Goal: Task Accomplishment & Management: Complete application form

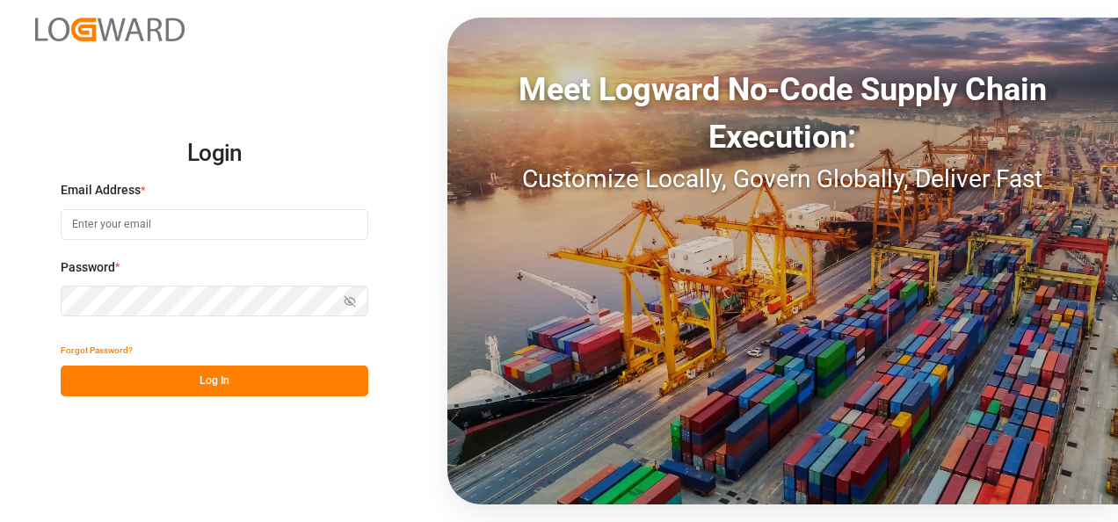
type input "[PERSON_NAME][EMAIL_ADDRESS][PERSON_NAME][DOMAIN_NAME]"
click at [208, 375] on button "Log In" at bounding box center [215, 381] width 308 height 31
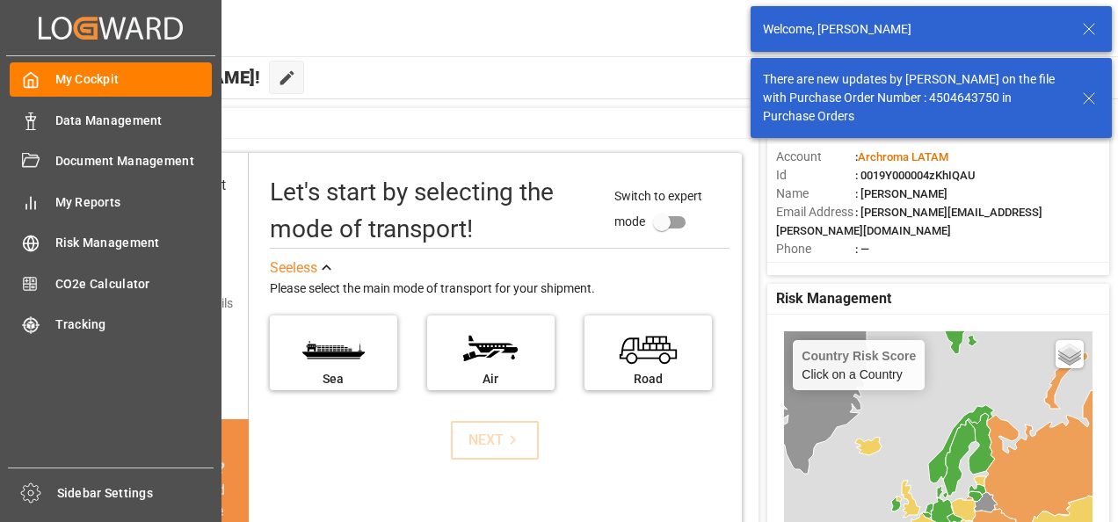
click at [40, 127] on div "Data Management Data Management" at bounding box center [111, 120] width 202 height 34
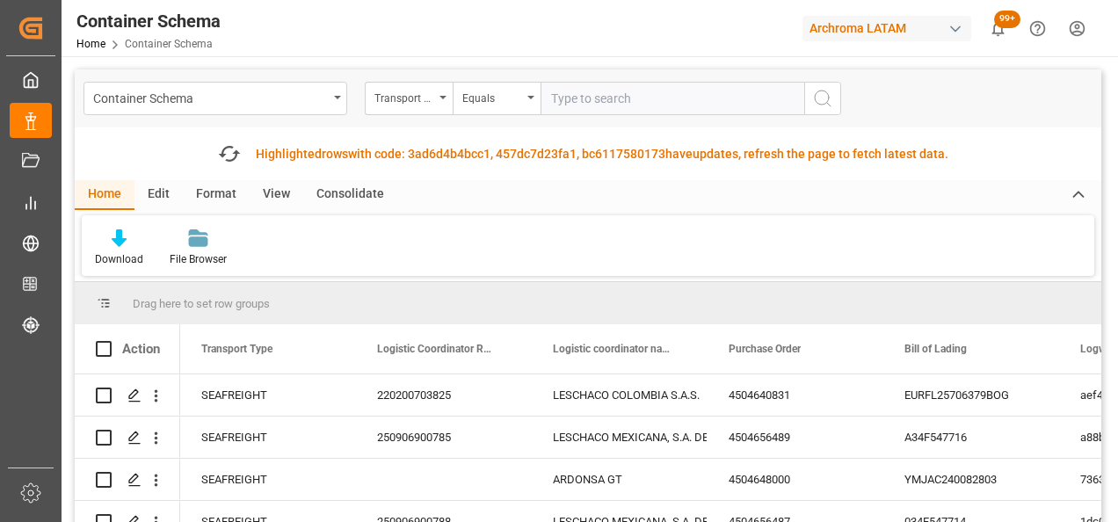
click at [309, 107] on div "Container Schema" at bounding box center [215, 98] width 264 height 33
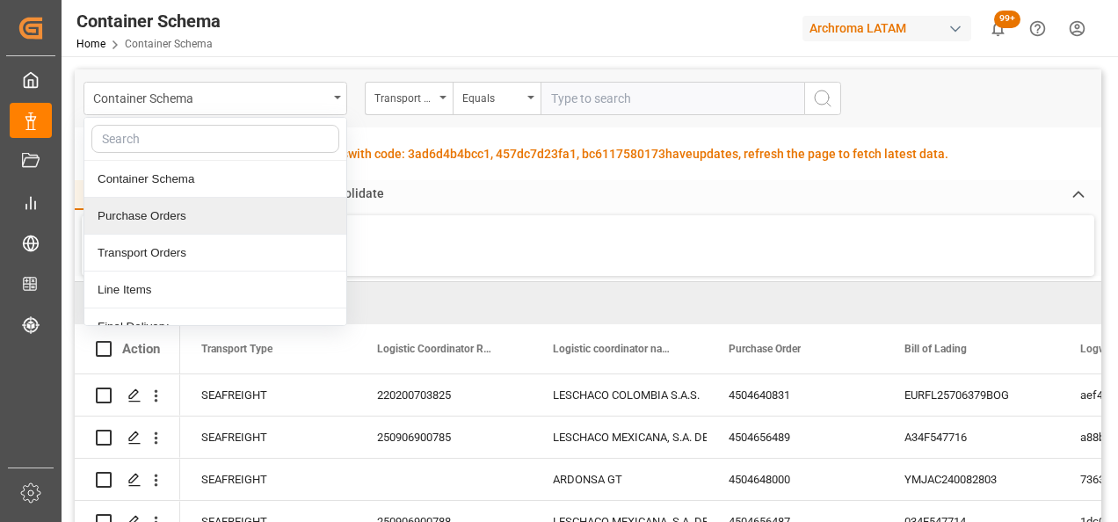
click at [192, 205] on div "Purchase Orders" at bounding box center [215, 216] width 262 height 37
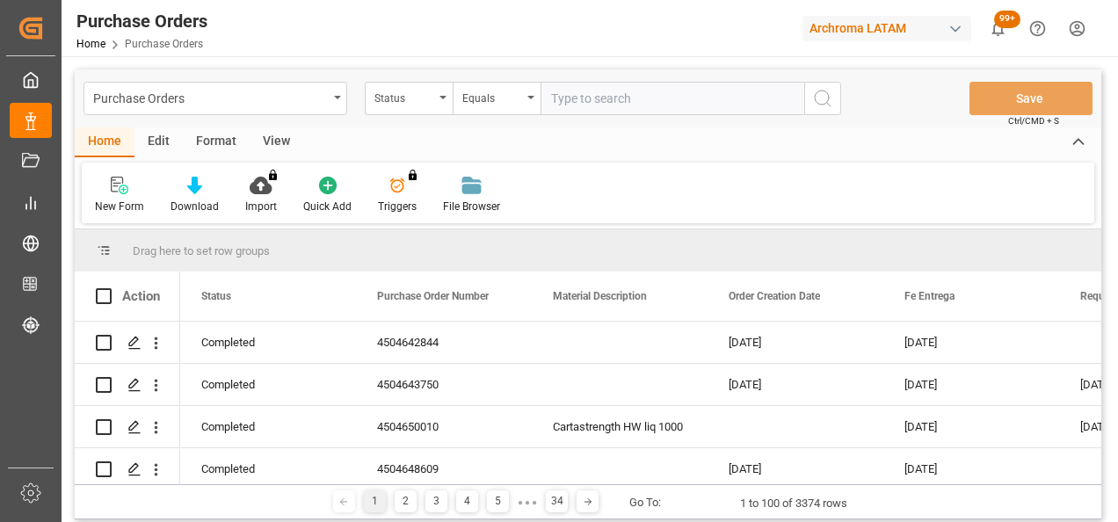
click at [447, 86] on div "Status" at bounding box center [409, 98] width 88 height 33
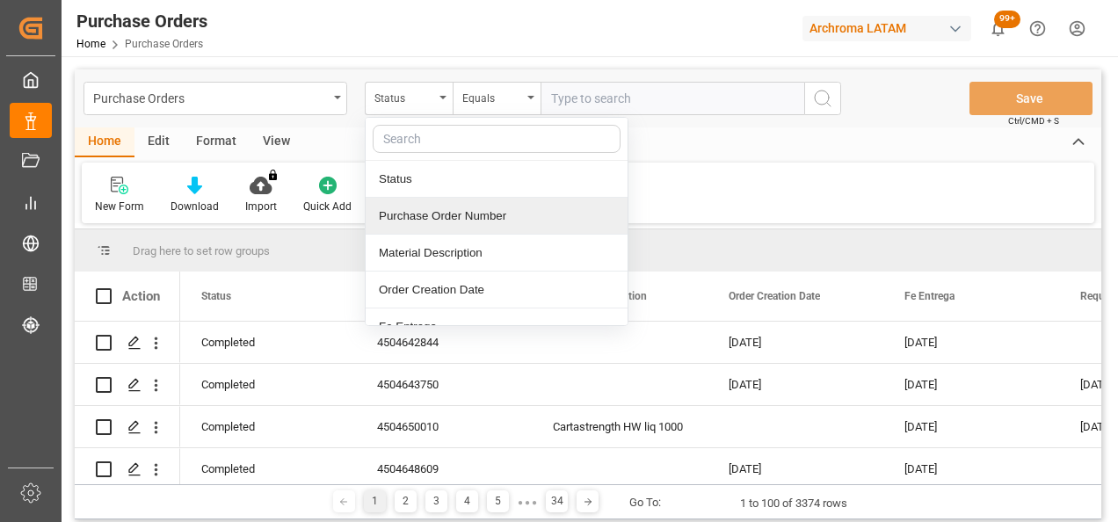
click at [462, 220] on div "Purchase Order Number" at bounding box center [497, 216] width 262 height 37
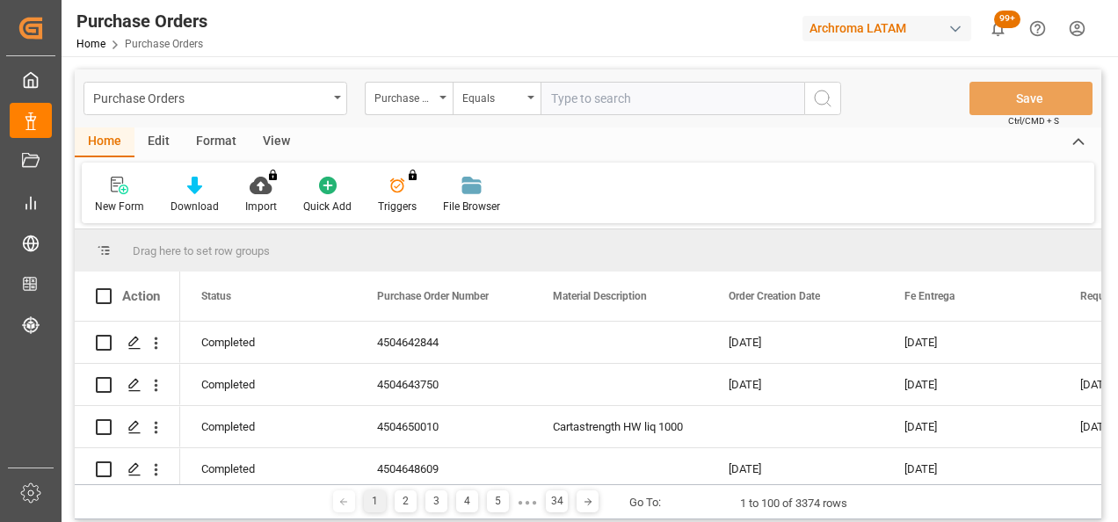
click at [590, 104] on input "text" at bounding box center [672, 98] width 264 height 33
paste input "4504633302"
type input "4504633302"
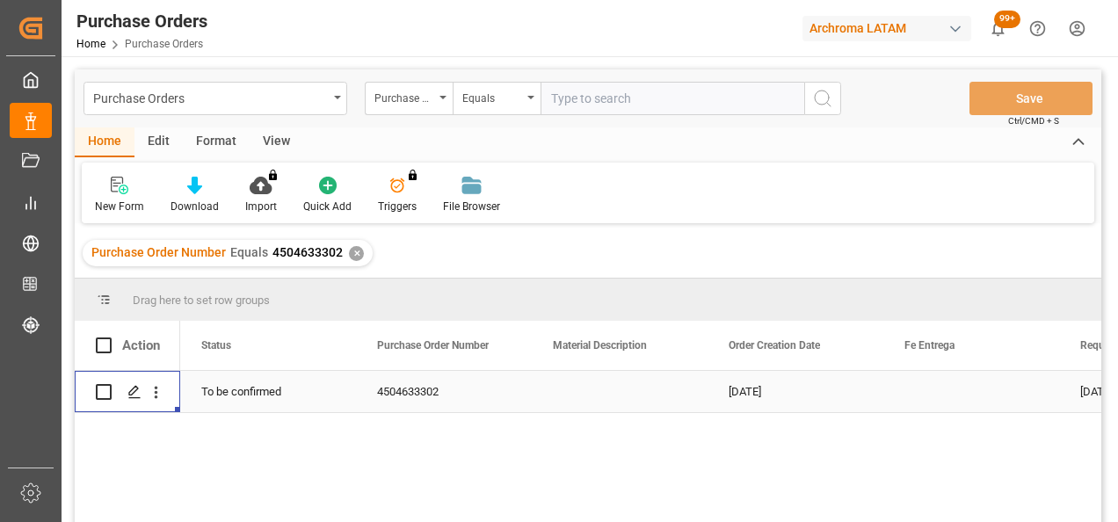
click at [136, 398] on line "Press SPACE to select this row." at bounding box center [134, 398] width 11 height 0
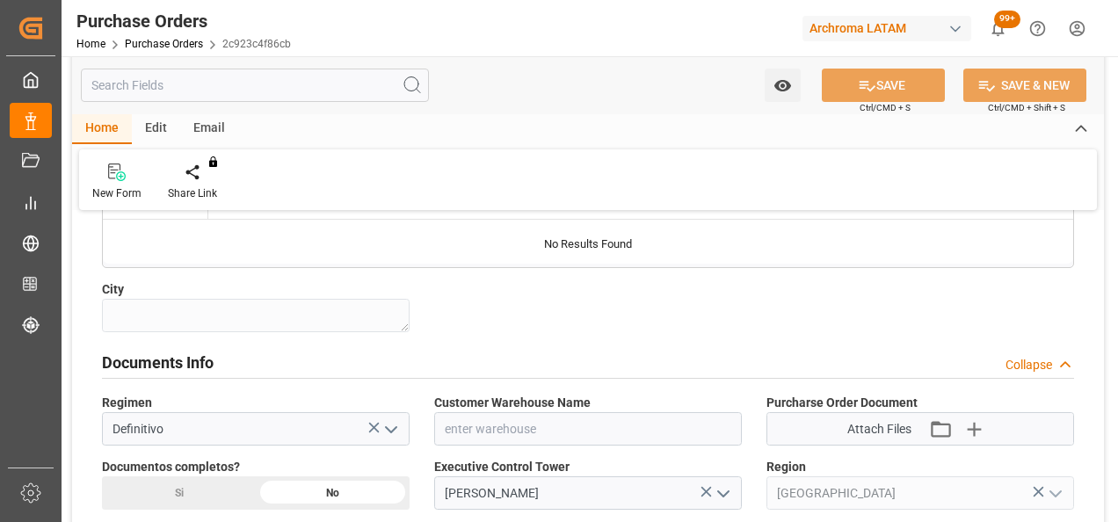
scroll to position [1142, 0]
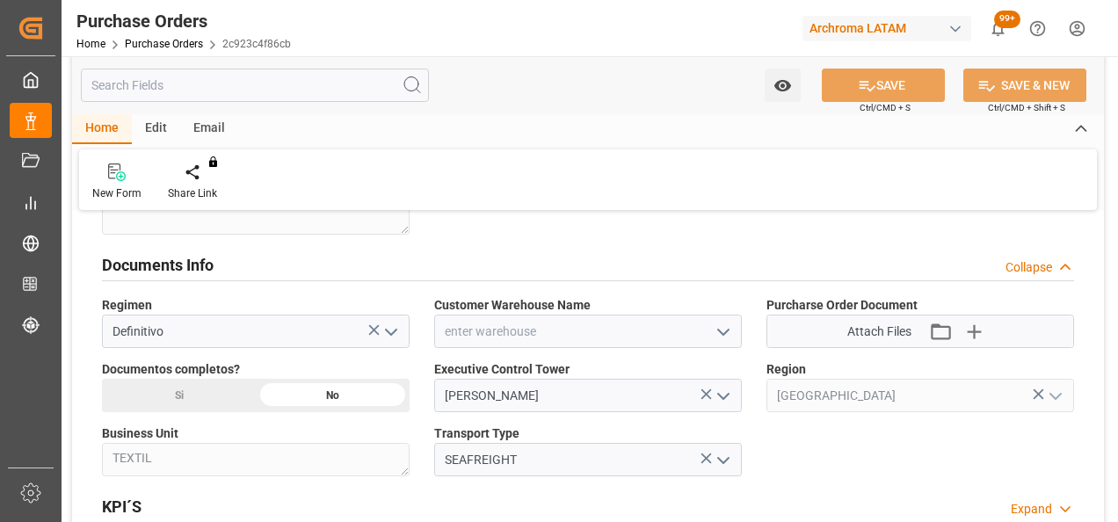
click at [724, 332] on icon "open menu" at bounding box center [723, 332] width 21 height 21
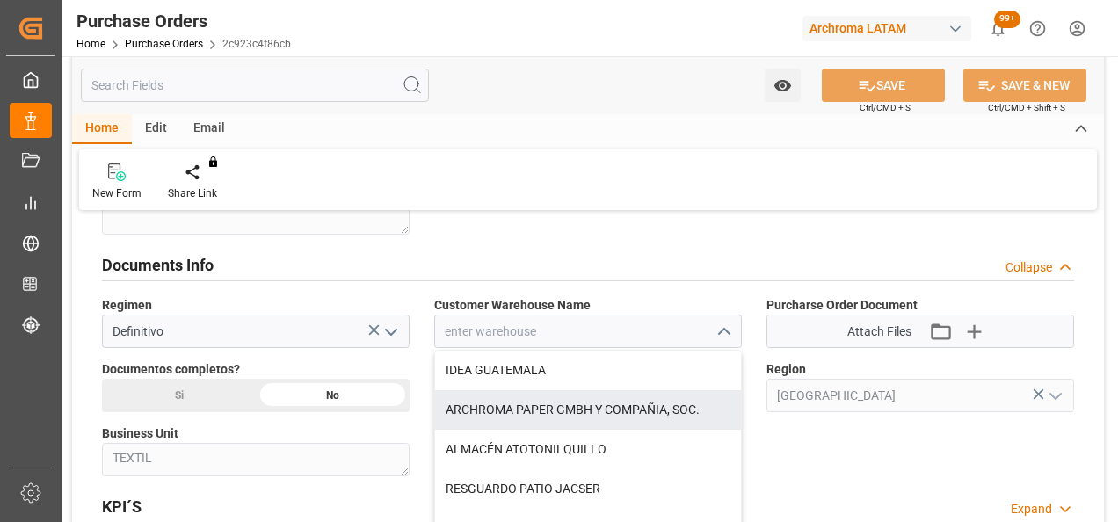
scroll to position [176, 0]
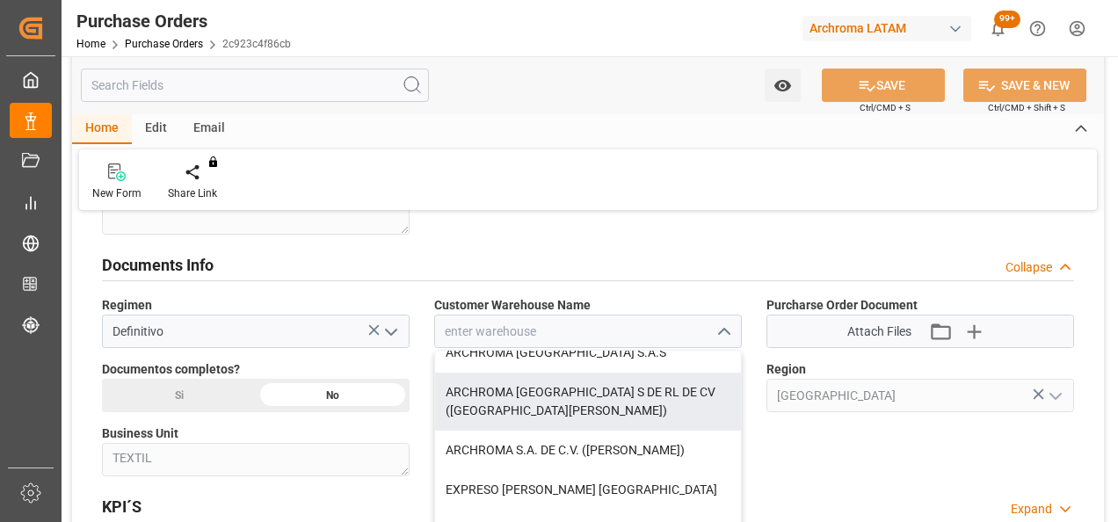
click at [659, 402] on div "ARCHROMA [GEOGRAPHIC_DATA] S DE RL DE CV ([GEOGRAPHIC_DATA][PERSON_NAME])" at bounding box center [588, 402] width 306 height 58
type input "ARCHROMA [GEOGRAPHIC_DATA] S DE RL DE CV ([GEOGRAPHIC_DATA][PERSON_NAME])"
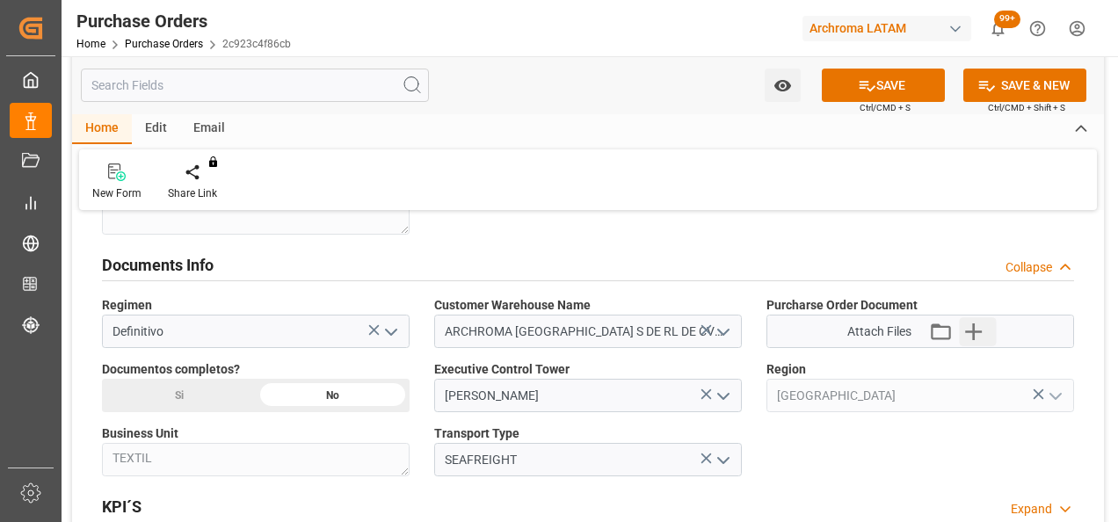
click at [981, 335] on icon "button" at bounding box center [973, 331] width 28 height 28
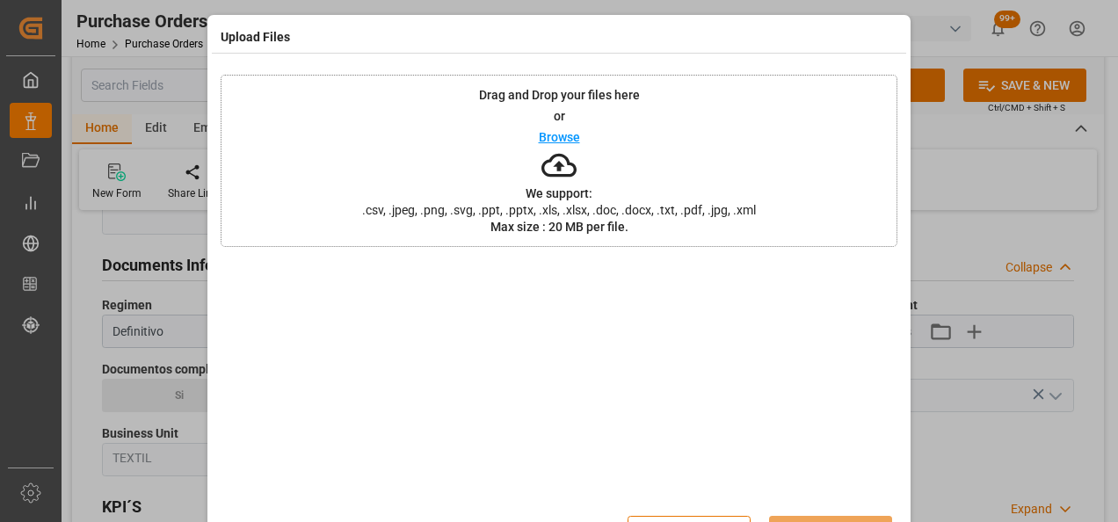
click at [428, 146] on div "Drag and Drop your files here or Browse We support: .csv, .jpeg, .png, .svg, .p…" at bounding box center [559, 161] width 677 height 172
click at [358, 190] on div "Drag and Drop your files here or Browse We support: .csv, .jpeg, .png, .svg, .p…" at bounding box center [559, 161] width 677 height 172
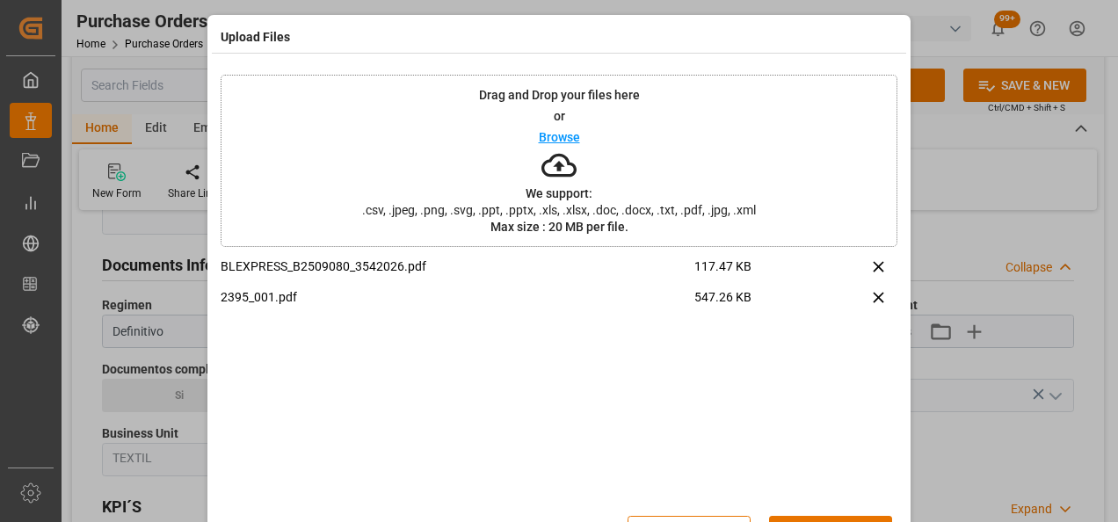
scroll to position [57, 0]
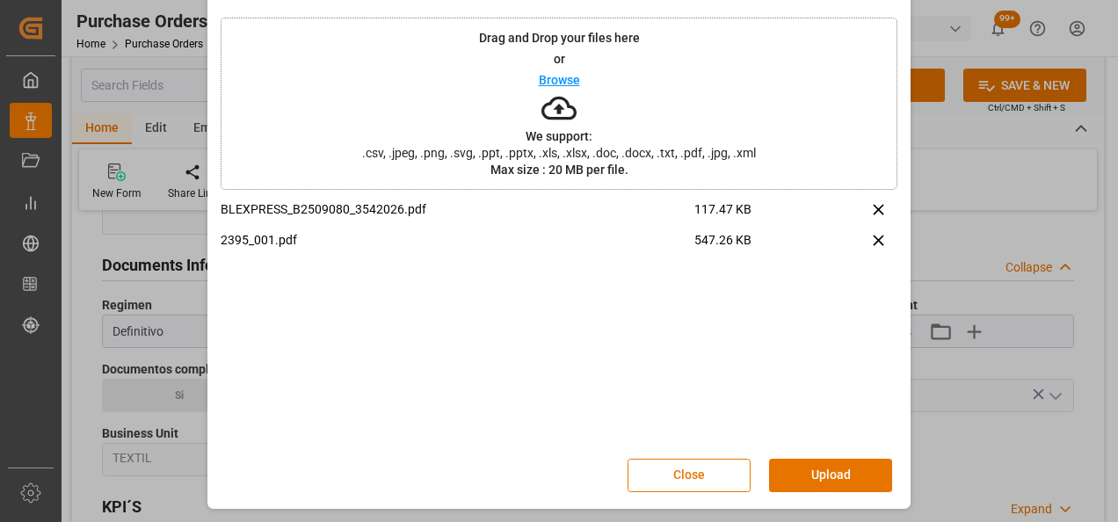
click at [839, 466] on button "Upload" at bounding box center [830, 475] width 123 height 33
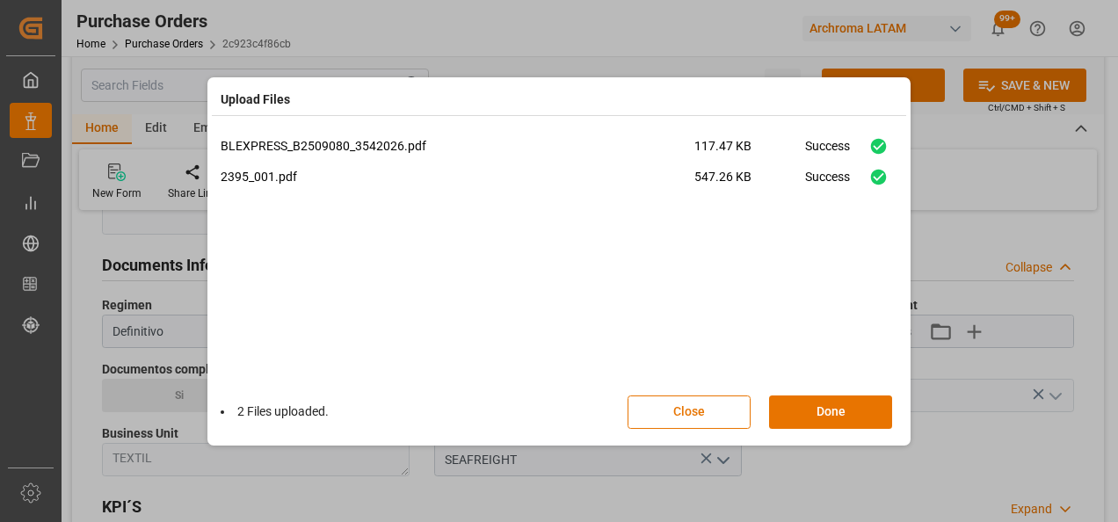
click at [831, 420] on button "Done" at bounding box center [830, 411] width 123 height 33
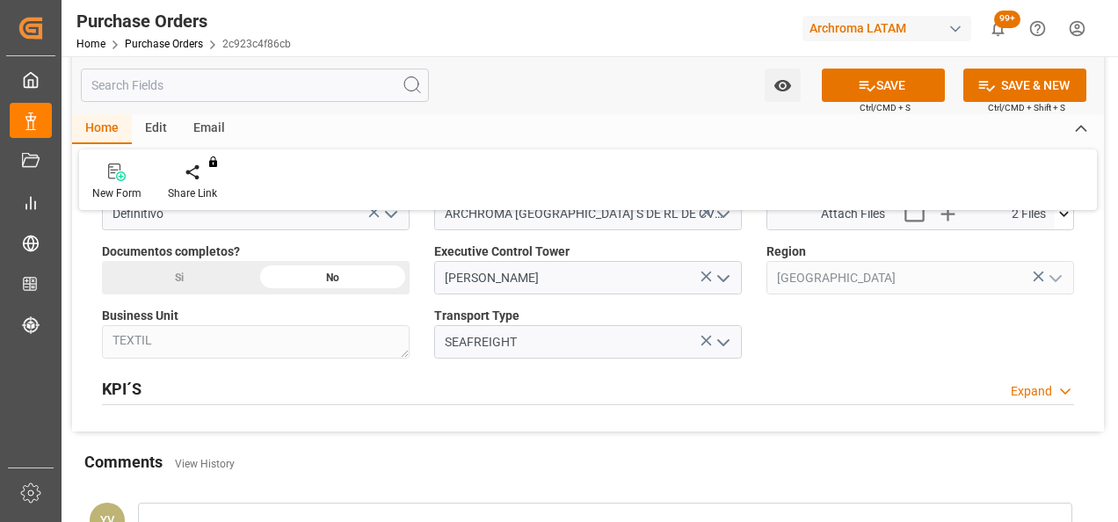
scroll to position [1318, 0]
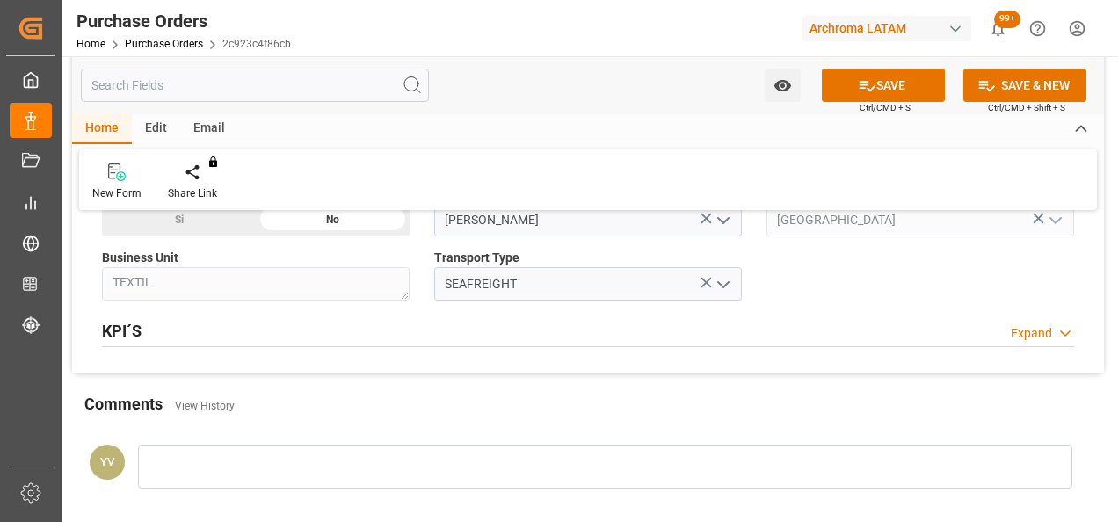
click at [229, 223] on div "Si" at bounding box center [179, 219] width 154 height 33
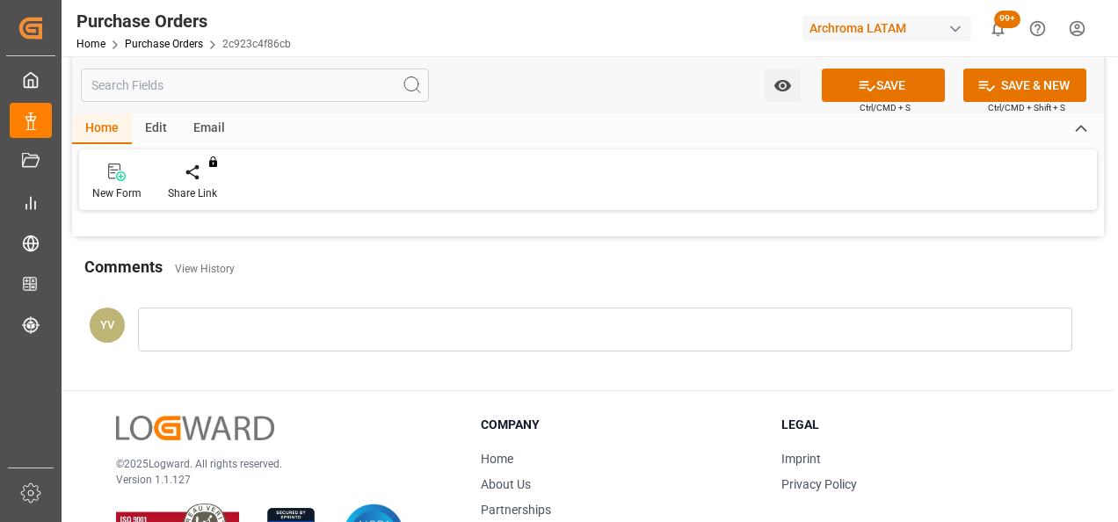
scroll to position [1582, 0]
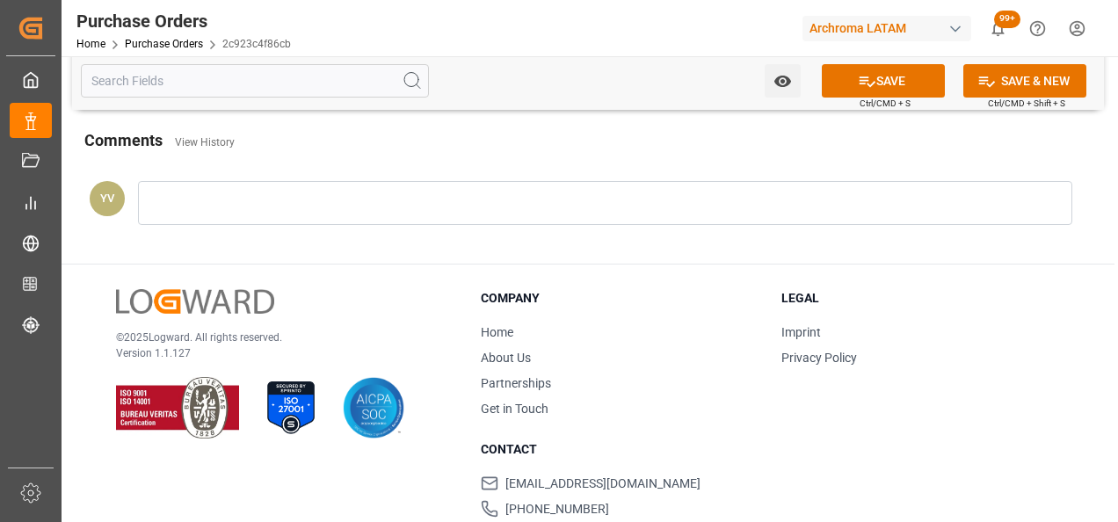
click at [238, 200] on div at bounding box center [605, 203] width 934 height 44
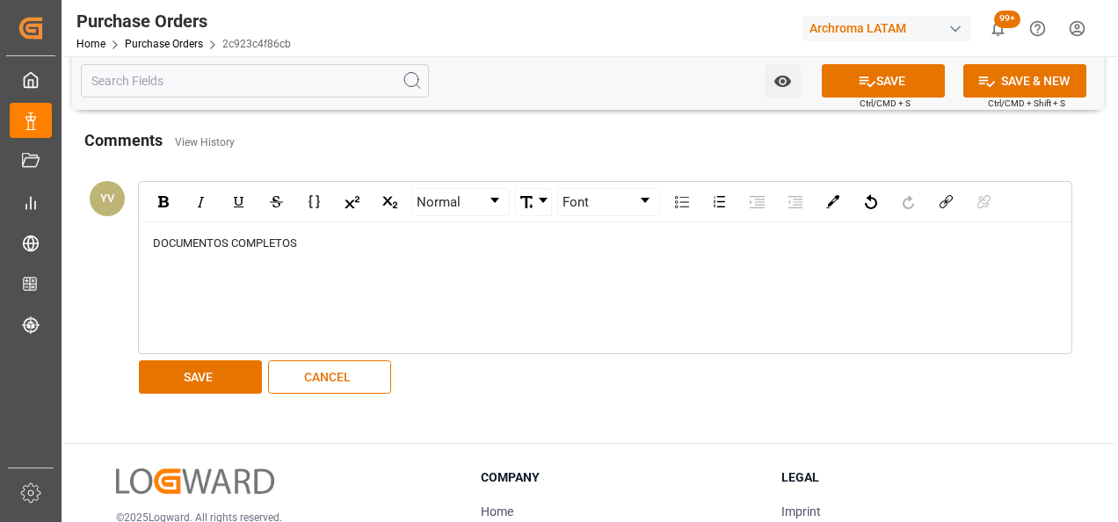
click at [237, 268] on div "DOCUMENTOS COMPLETOS" at bounding box center [605, 287] width 930 height 131
click at [309, 225] on div "DOCUMENTOS COMPLETOS" at bounding box center [605, 287] width 930 height 131
click at [327, 239] on div "DOCUMENTOS COMPLETOS" at bounding box center [605, 244] width 905 height 18
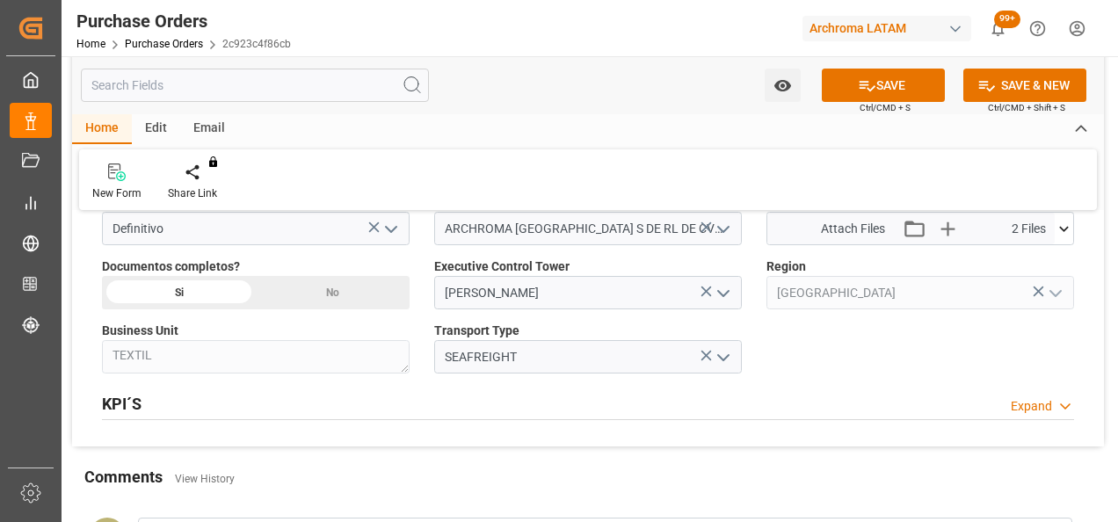
scroll to position [1230, 0]
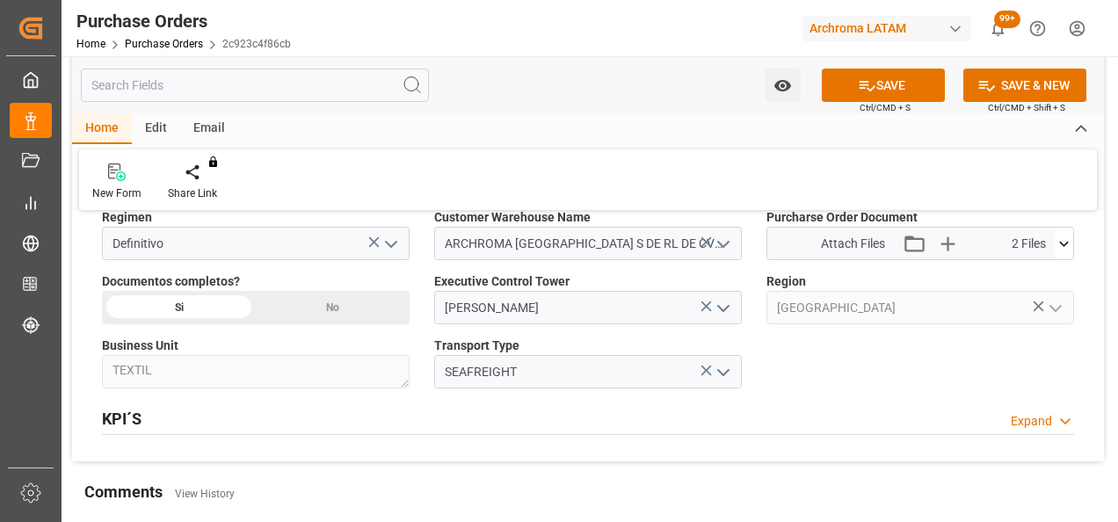
click at [719, 250] on icon "open menu" at bounding box center [723, 244] width 21 height 21
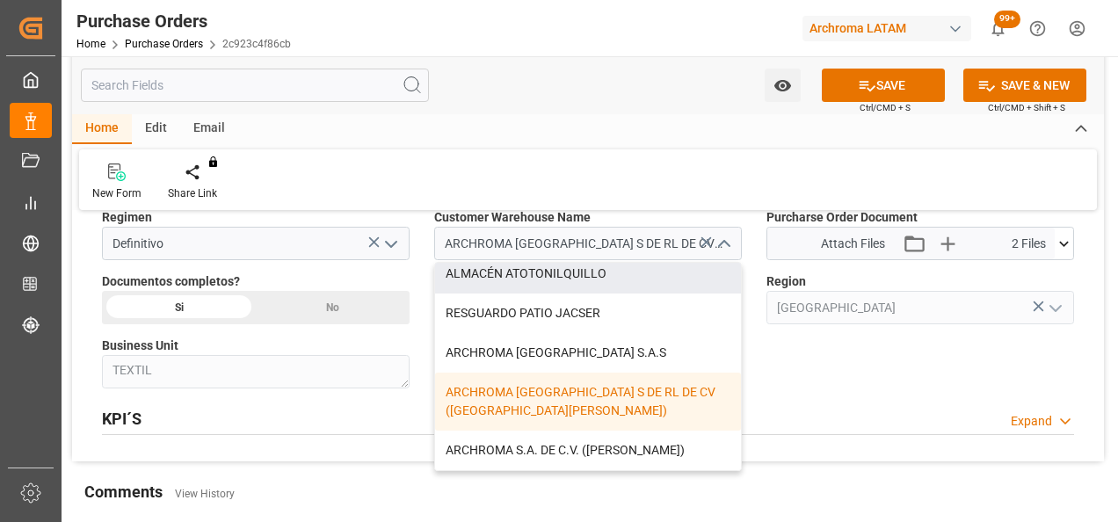
scroll to position [176, 0]
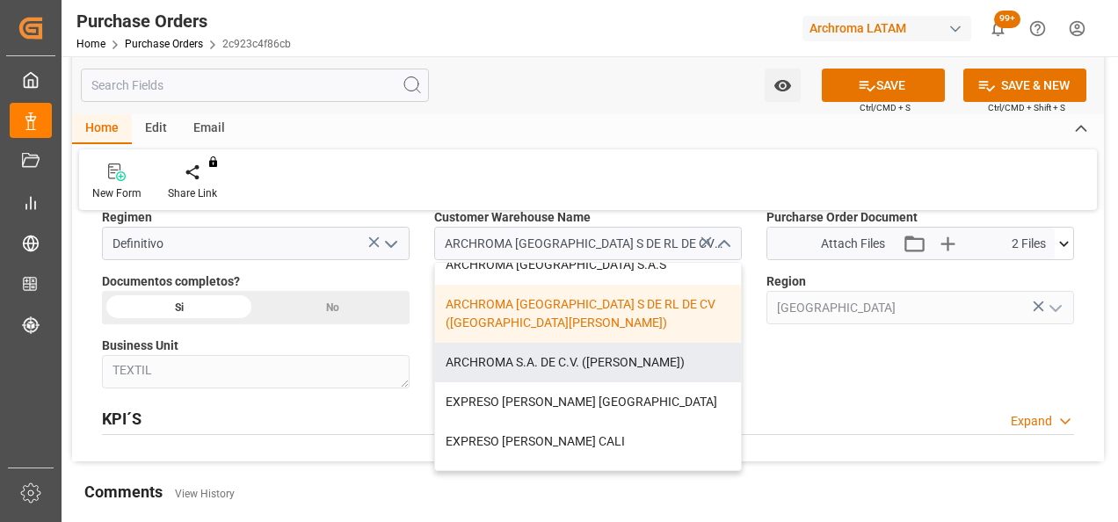
click at [654, 364] on div "ARCHROMA S.A. DE C.V. ([PERSON_NAME])" at bounding box center [588, 363] width 306 height 40
type input "ARCHROMA S.A. DE C.V. ([PERSON_NAME])"
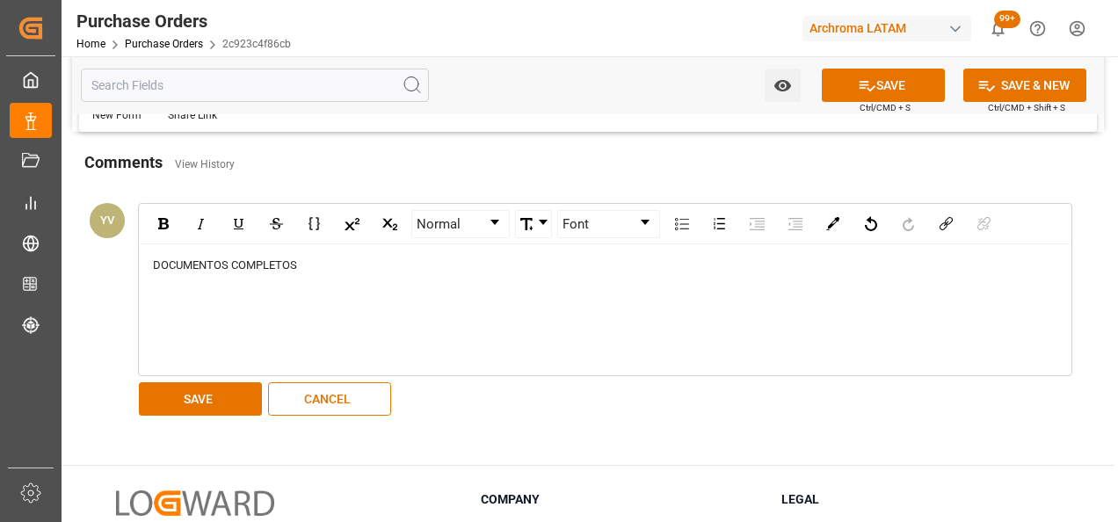
scroll to position [1582, 0]
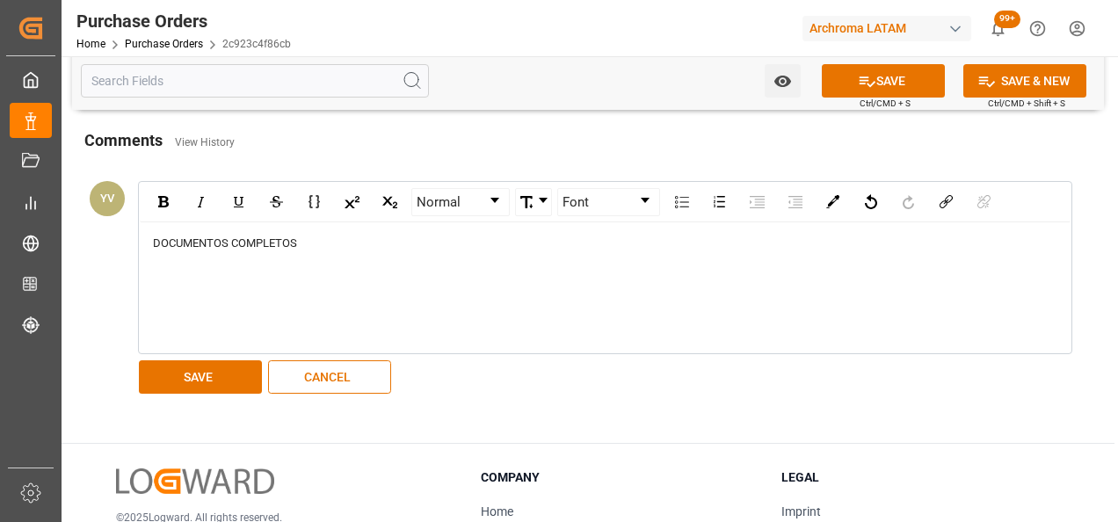
click at [268, 262] on div "rdw-editor" at bounding box center [605, 260] width 905 height 18
click at [214, 362] on button "SAVE" at bounding box center [200, 376] width 123 height 33
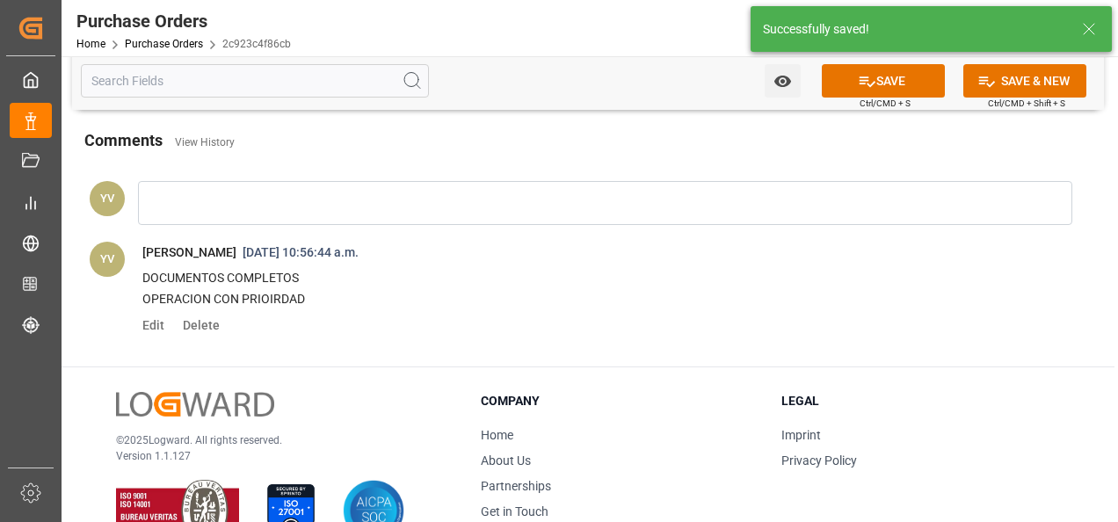
click at [793, 80] on button "Watch Option" at bounding box center [782, 80] width 36 height 33
click at [692, 127] on div "Start Watching" at bounding box center [696, 120] width 211 height 40
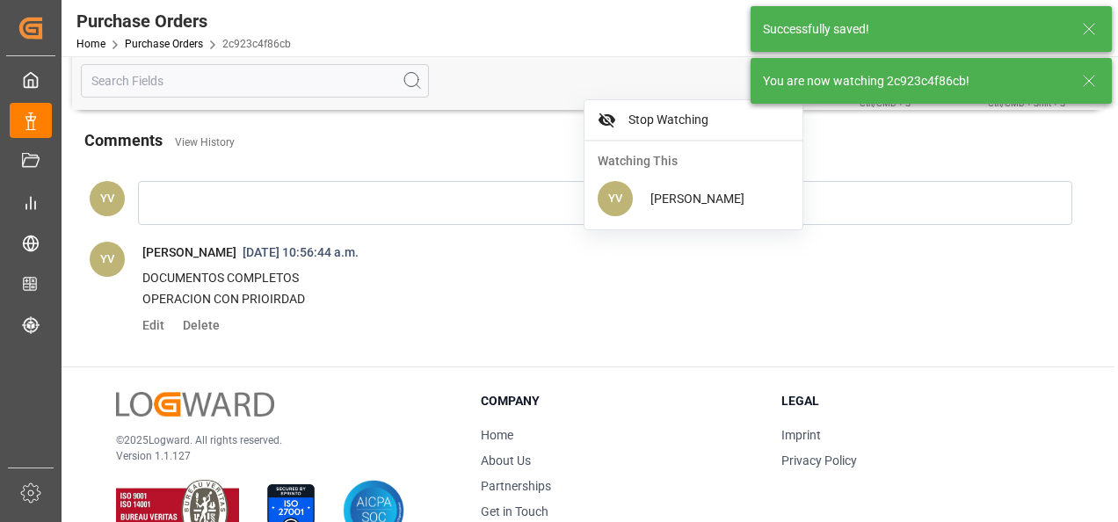
click at [1091, 84] on icon at bounding box center [1088, 80] width 21 height 21
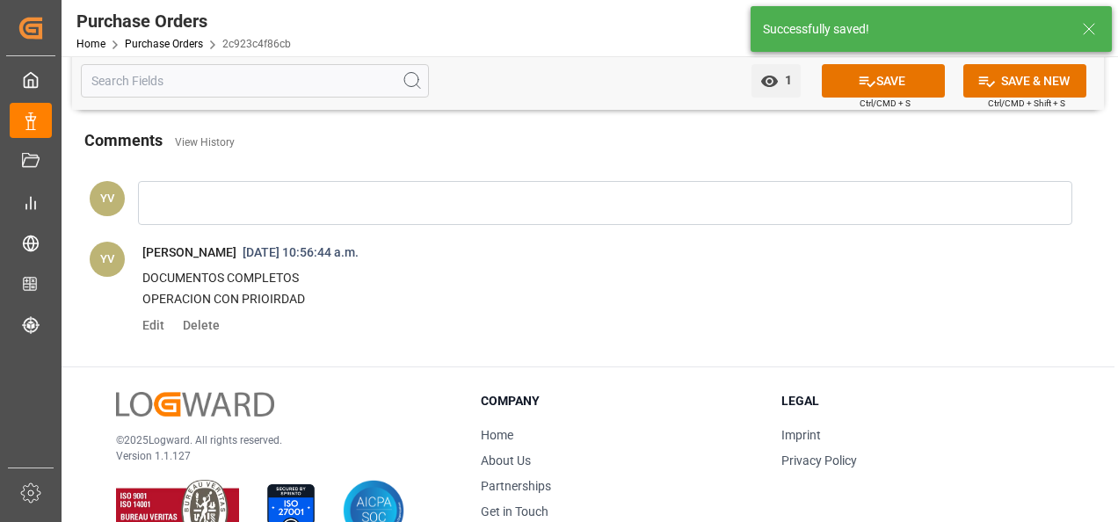
click at [903, 77] on button "SAVE" at bounding box center [883, 80] width 123 height 33
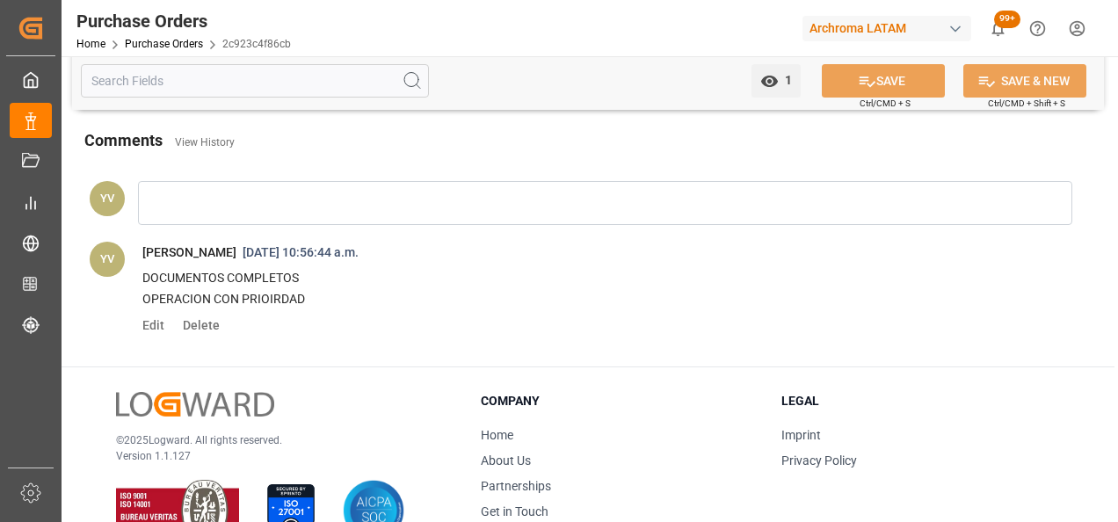
click at [179, 49] on link "Purchase Orders" at bounding box center [164, 44] width 78 height 12
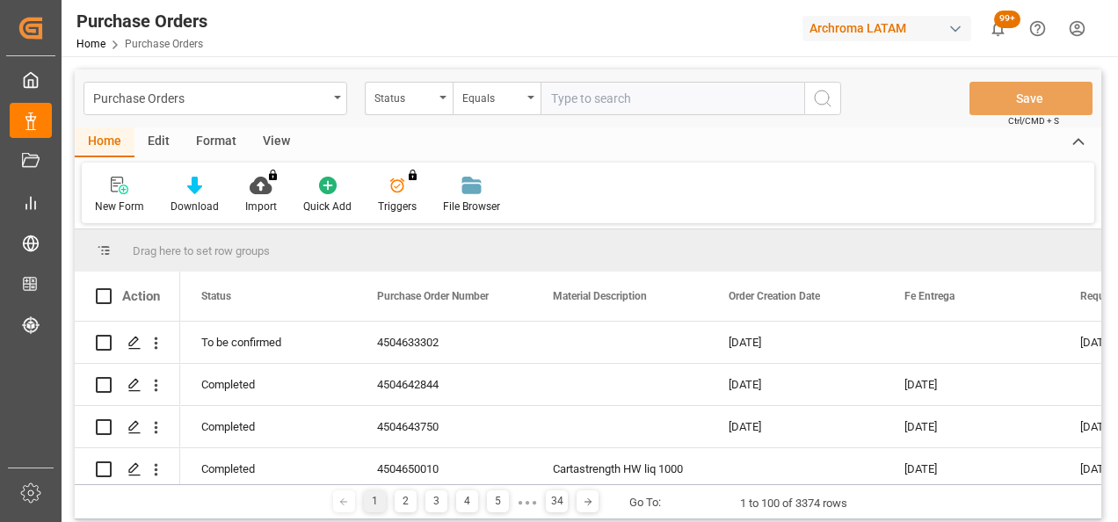
click at [427, 102] on div "Status" at bounding box center [404, 96] width 60 height 20
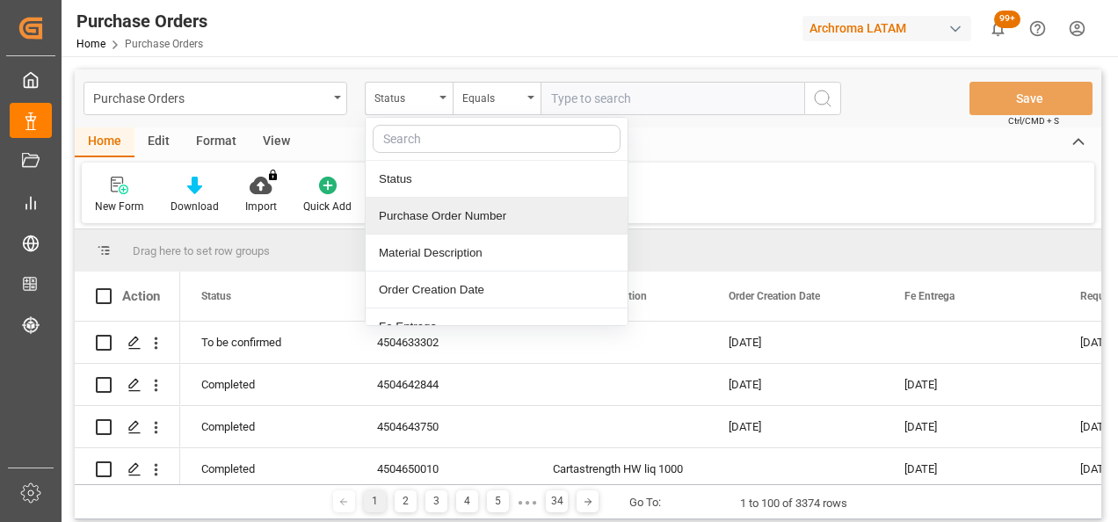
click at [473, 219] on div "Purchase Order Number" at bounding box center [497, 216] width 262 height 37
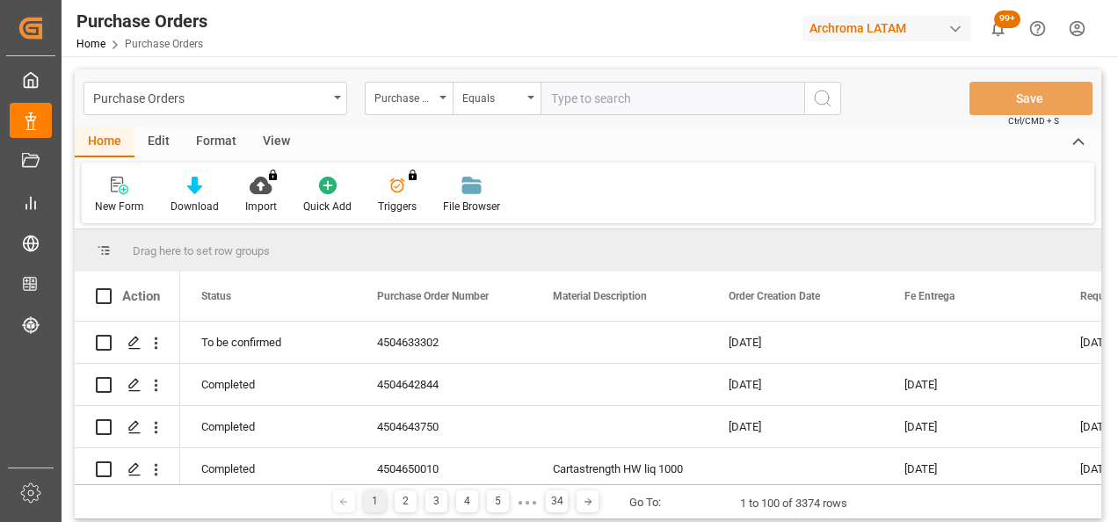
click at [601, 106] on input "text" at bounding box center [672, 98] width 264 height 33
paste input "4504644499"
type input "4504644499"
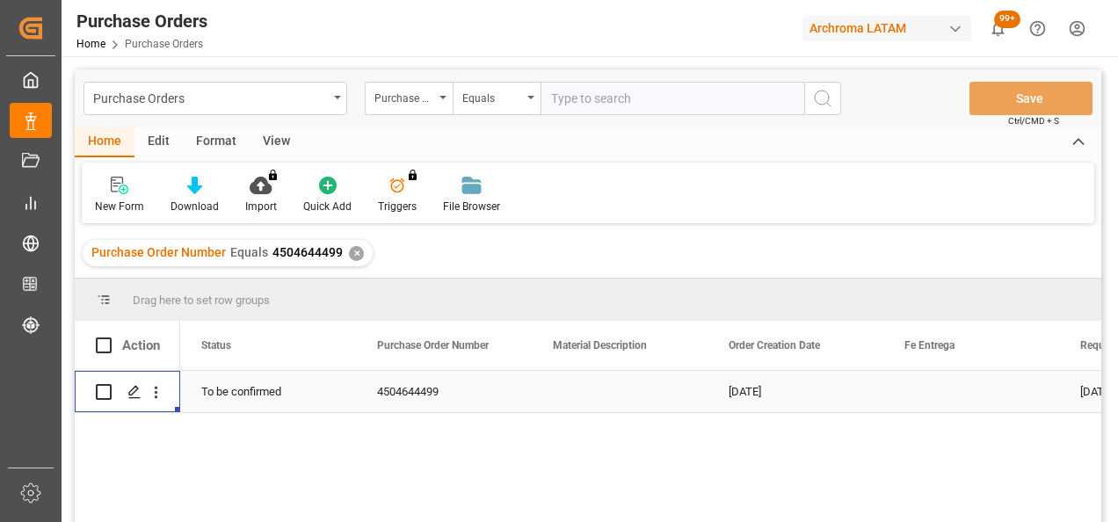
click at [134, 393] on polygon "Press SPACE to select this row." at bounding box center [133, 391] width 9 height 9
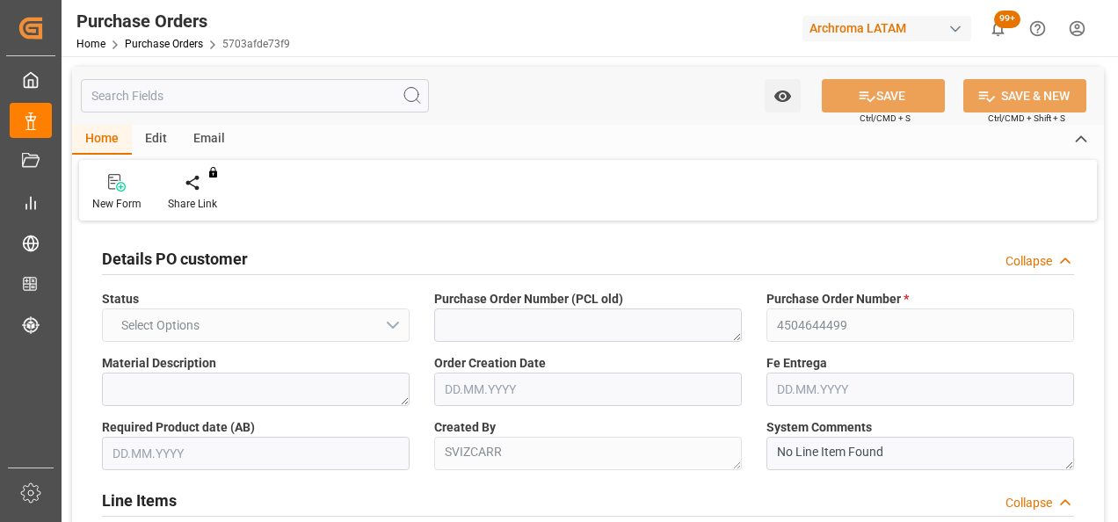
type input "1"
type input "[DATE]"
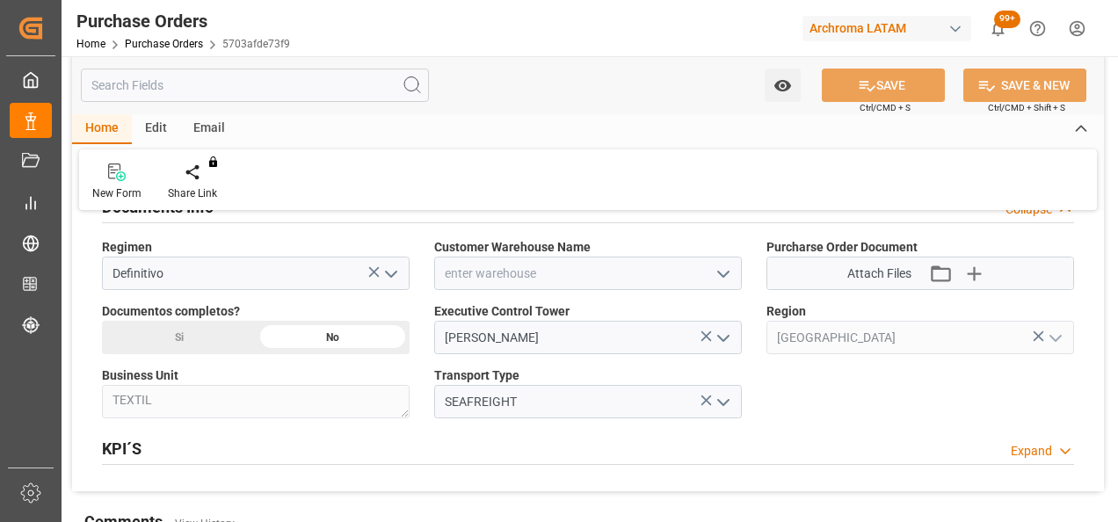
scroll to position [1142, 0]
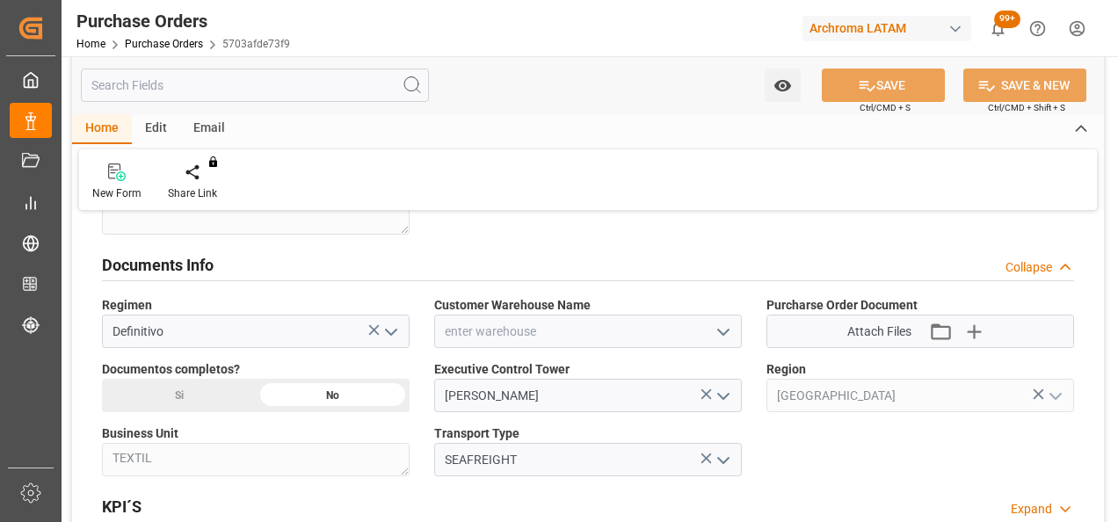
click at [712, 329] on button "open menu" at bounding box center [722, 331] width 26 height 27
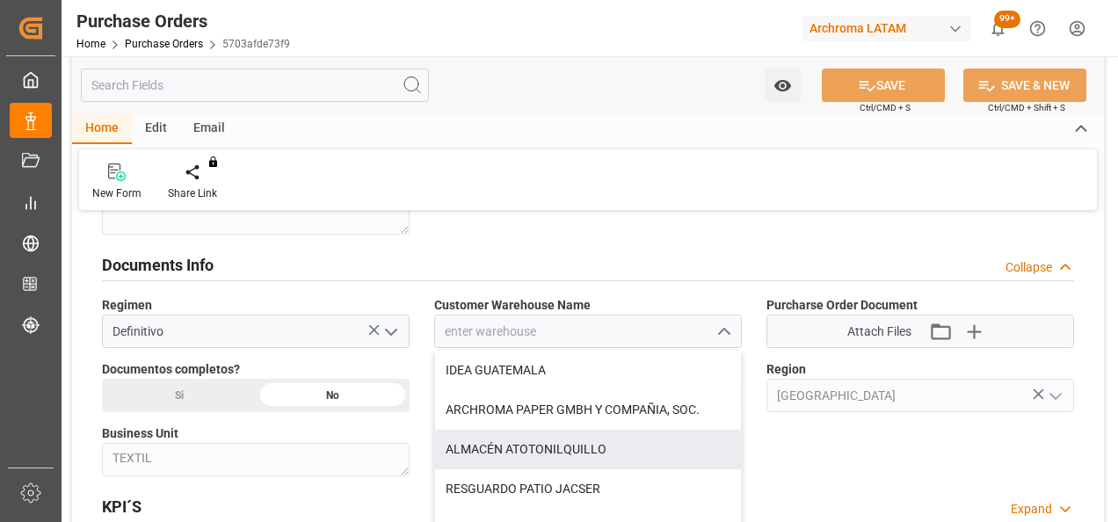
scroll to position [176, 0]
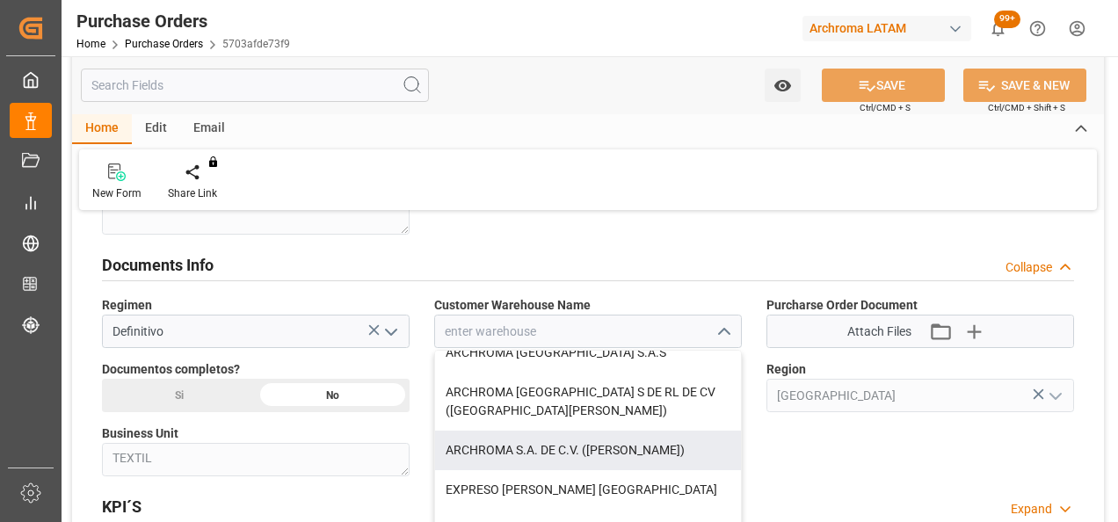
click at [651, 439] on div "ARCHROMA S.A. DE C.V. ([PERSON_NAME])" at bounding box center [588, 451] width 306 height 40
type input "ARCHROMA S.A. DE C.V. ([PERSON_NAME])"
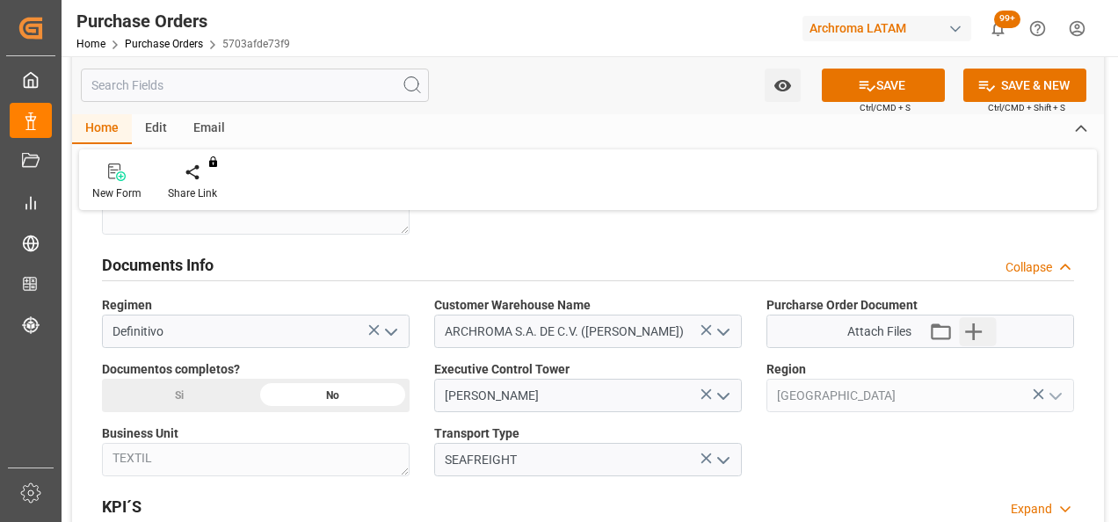
click at [975, 328] on icon "button" at bounding box center [973, 331] width 17 height 17
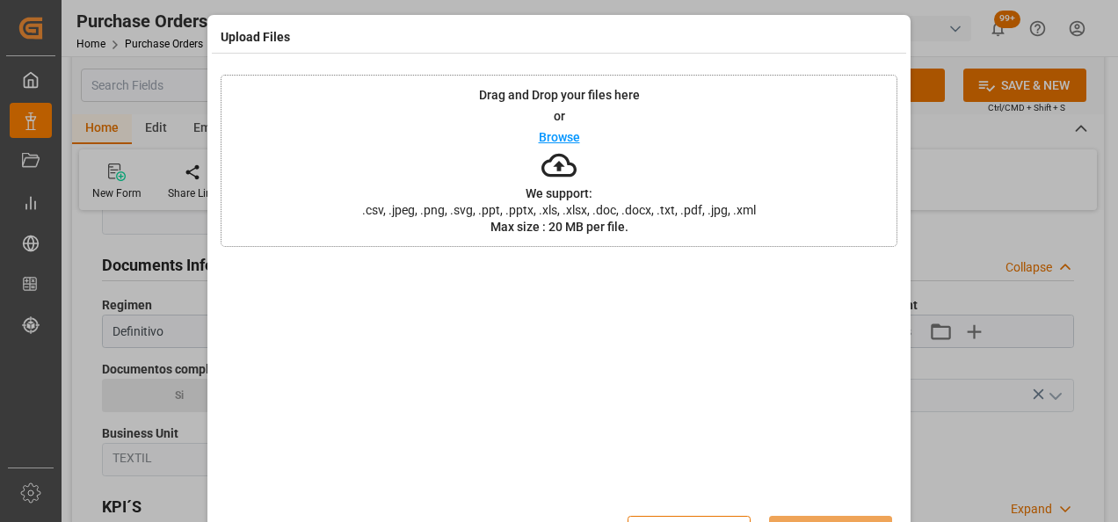
click at [464, 170] on div "Drag and Drop your files here or Browse We support: .csv, .jpeg, .png, .svg, .p…" at bounding box center [559, 161] width 677 height 172
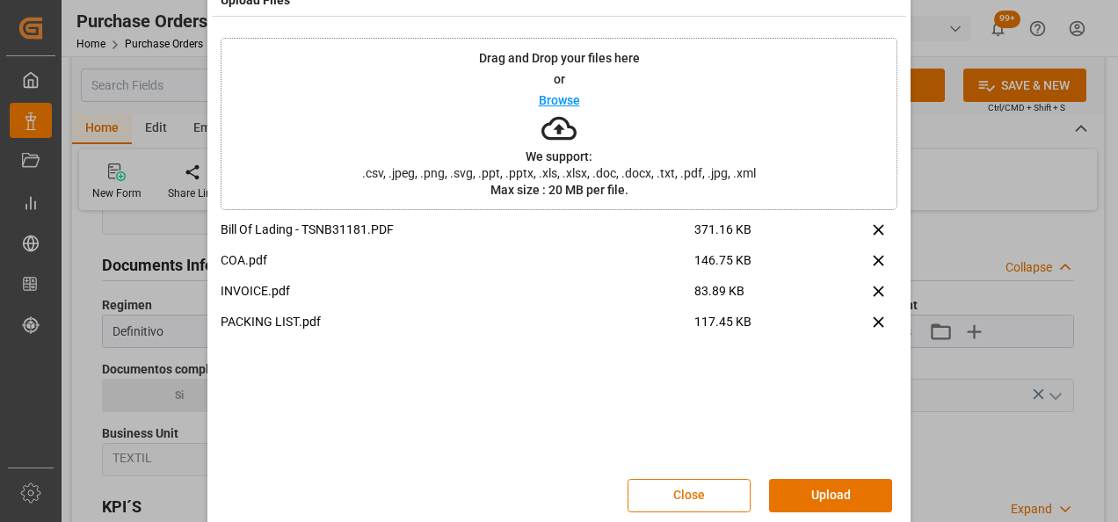
scroll to position [57, 0]
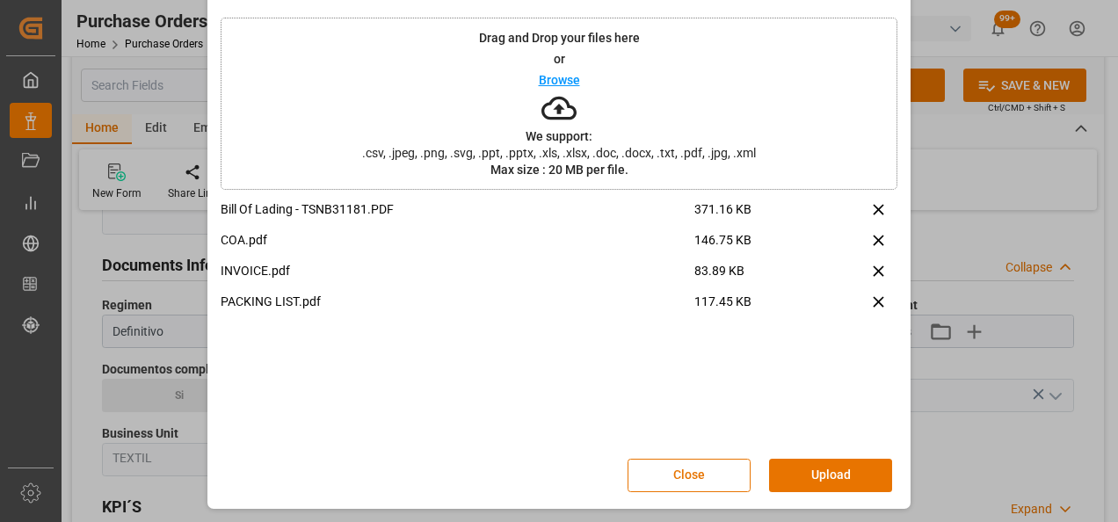
click at [821, 485] on button "Upload" at bounding box center [830, 475] width 123 height 33
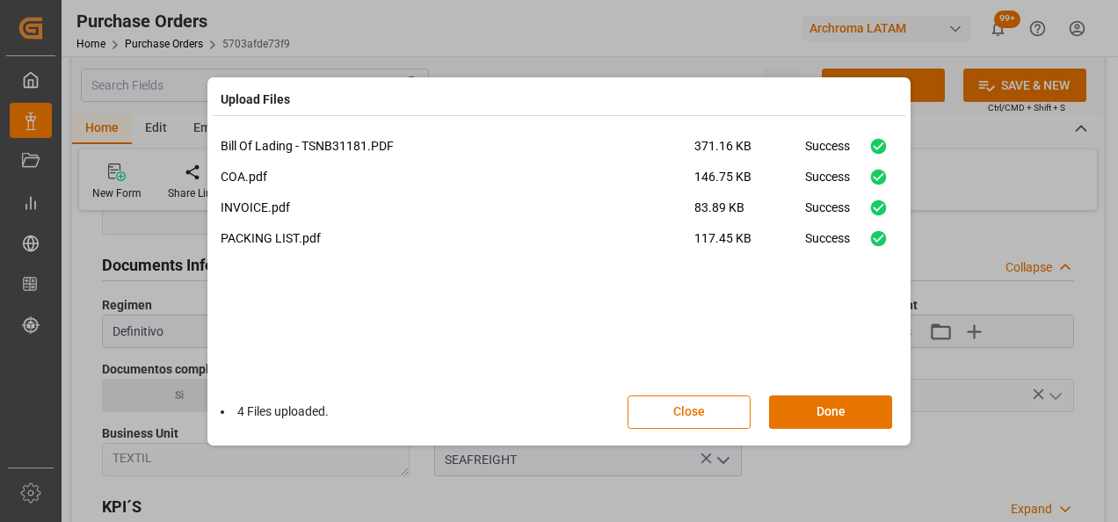
click at [832, 402] on button "Done" at bounding box center [830, 411] width 123 height 33
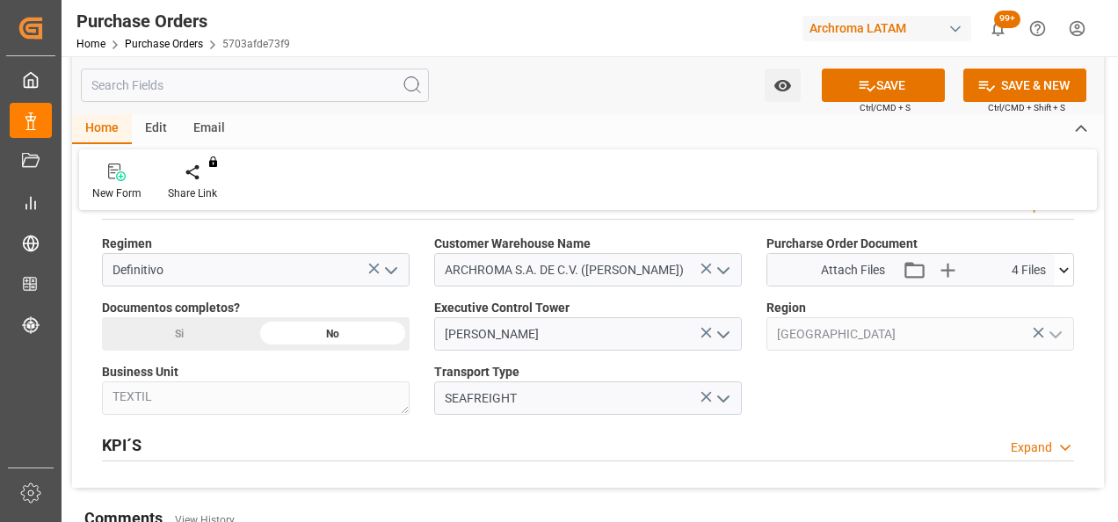
scroll to position [1230, 0]
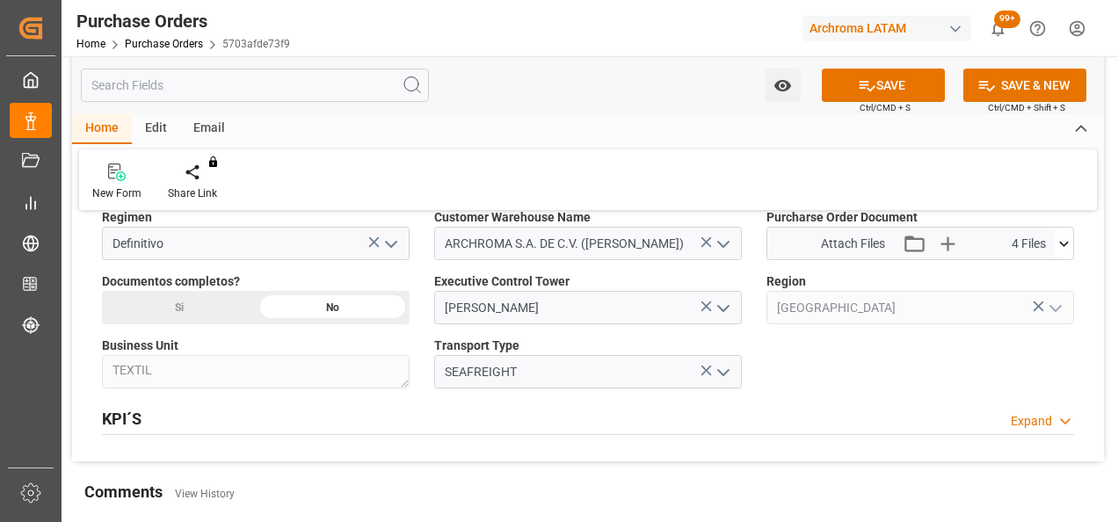
click at [205, 302] on div "Si" at bounding box center [179, 307] width 154 height 33
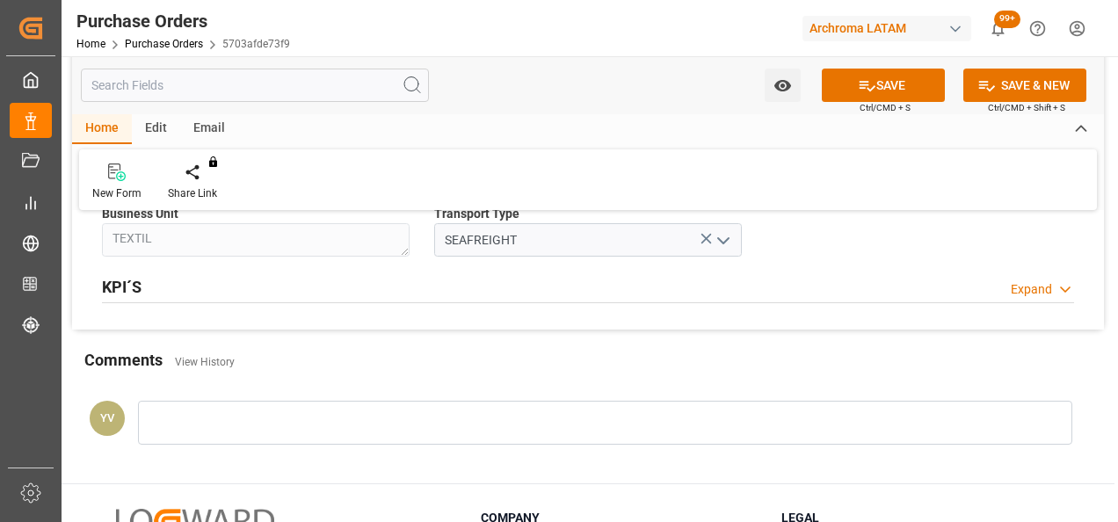
scroll to position [1406, 0]
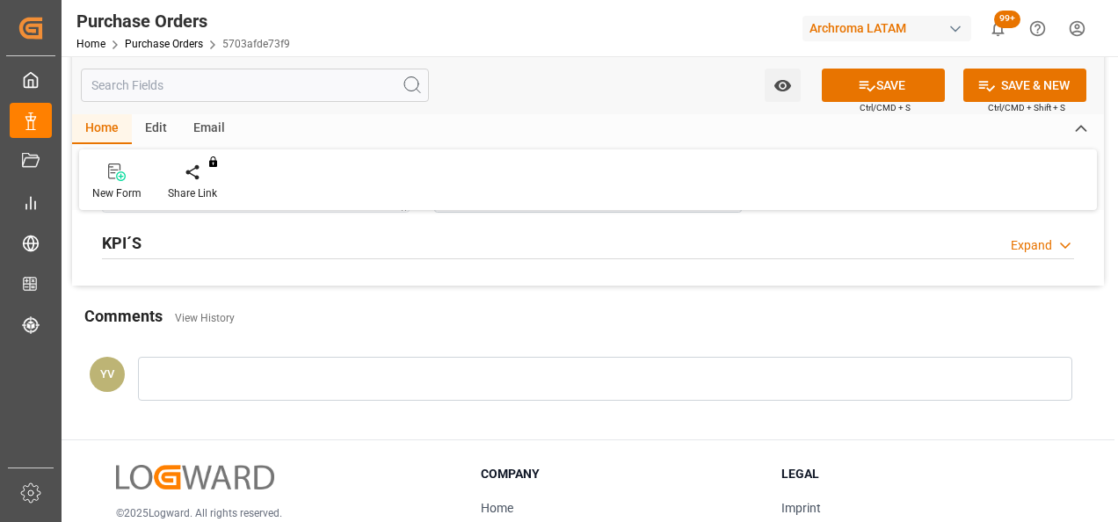
click at [279, 387] on div at bounding box center [605, 379] width 934 height 44
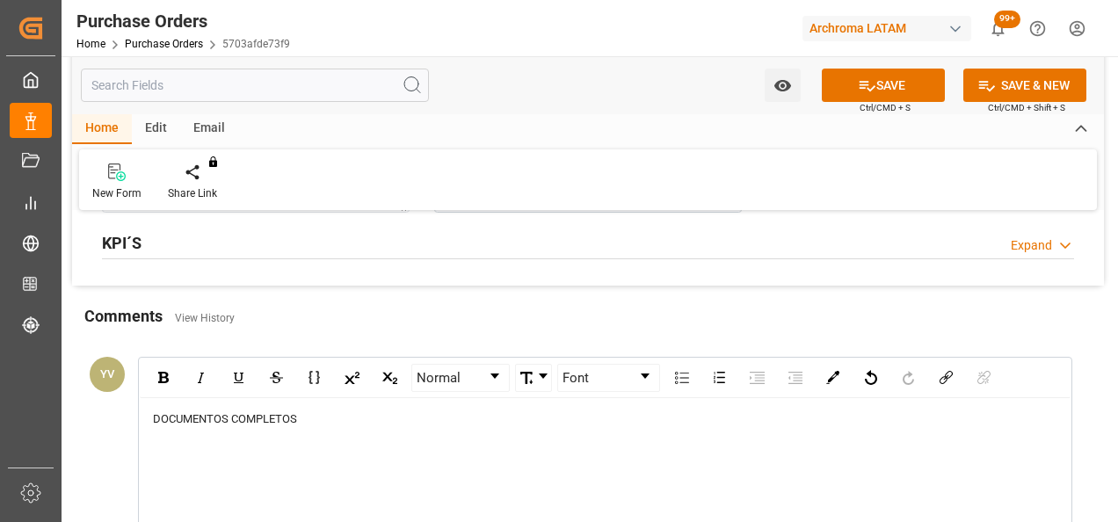
click at [228, 437] on div "rdw-editor" at bounding box center [605, 436] width 905 height 18
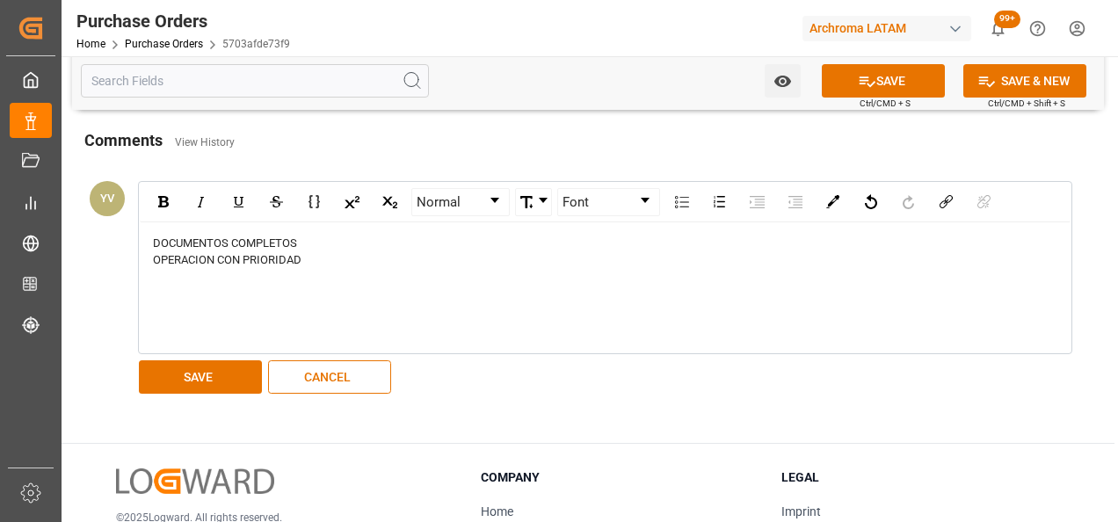
click at [193, 373] on button "SAVE" at bounding box center [200, 376] width 123 height 33
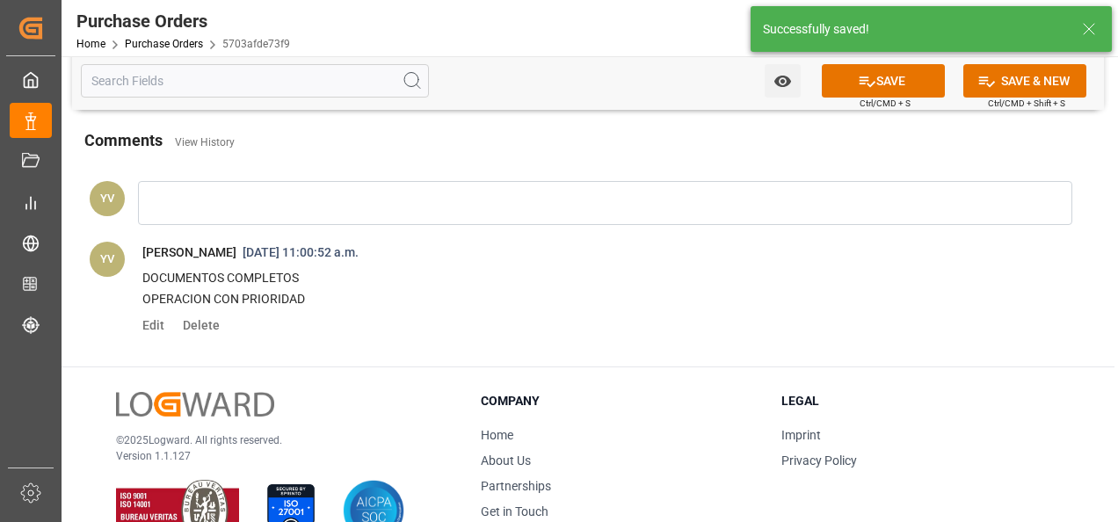
click at [775, 78] on icon "open menu" at bounding box center [781, 81] width 17 height 11
click at [720, 116] on span "Start Watching" at bounding box center [709, 120] width 160 height 18
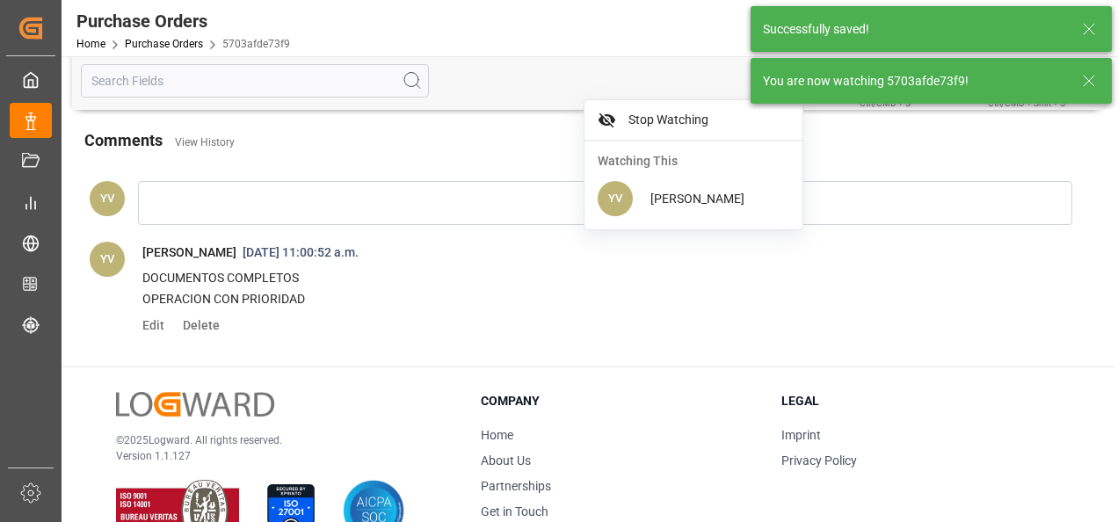
click at [1092, 77] on icon at bounding box center [1088, 80] width 21 height 21
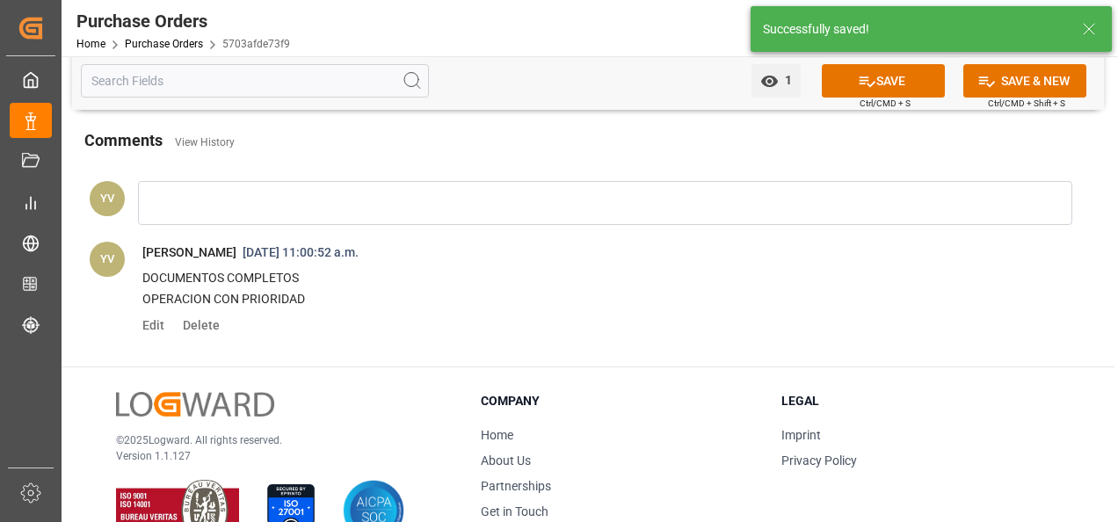
click at [866, 72] on icon at bounding box center [867, 81] width 18 height 18
